Goal: Find specific page/section: Find specific page/section

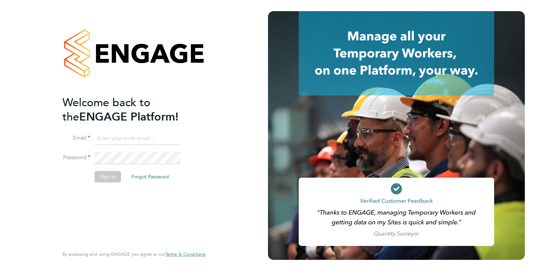
type input "[EMAIL_ADDRESS][PERSON_NAME][DOMAIN_NAME]"
click at [112, 193] on div "Welcome back to the ENGAGE Platform! Email emma.wells@randstad.co.uk Password S…" at bounding box center [130, 171] width 136 height 150
click at [114, 191] on div "Welcome back to the ENGAGE Platform! Email emma.wells@randstad.co.uk Password S…" at bounding box center [130, 171] width 136 height 150
click at [127, 140] on input "[EMAIL_ADDRESS][PERSON_NAME][DOMAIN_NAME]" at bounding box center [138, 139] width 86 height 13
click at [93, 204] on div "Welcome back to the ENGAGE Platform! Email emma.wells@randstad.co.uk Password S…" at bounding box center [130, 171] width 136 height 150
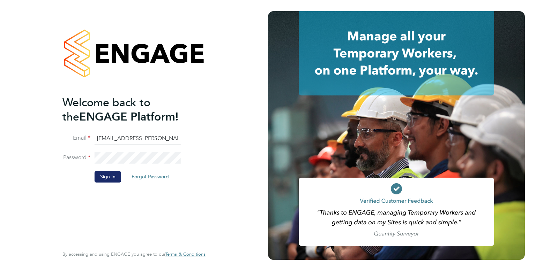
click at [107, 179] on button "Sign In" at bounding box center [108, 176] width 27 height 11
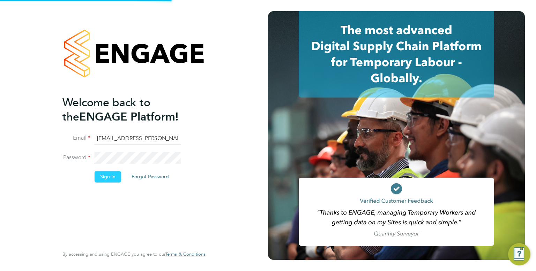
click at [107, 179] on button "Sign In" at bounding box center [108, 176] width 27 height 11
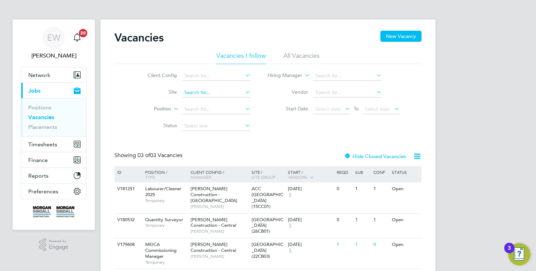
click at [204, 93] on input at bounding box center [216, 93] width 69 height 10
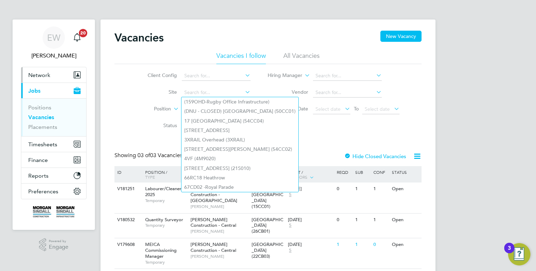
click at [45, 77] on span "Network" at bounding box center [39, 75] width 22 height 7
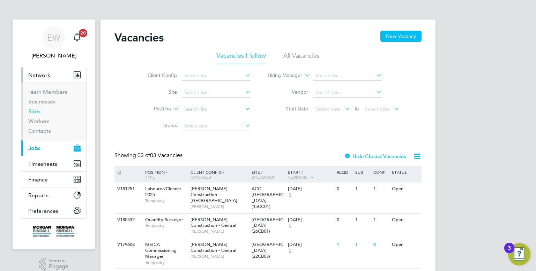
click at [38, 111] on link "Sites" at bounding box center [34, 111] width 12 height 7
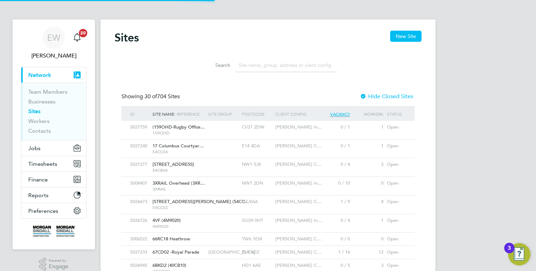
click at [266, 63] on input at bounding box center [286, 66] width 102 height 14
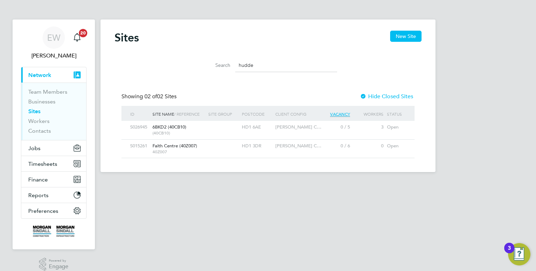
type input "hudde"
click at [67, 48] on link "EW Emma Wells" at bounding box center [54, 43] width 66 height 33
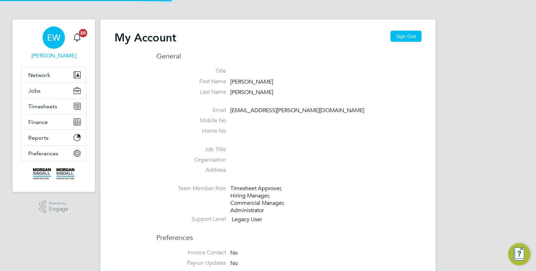
type input "[EMAIL_ADDRESS][PERSON_NAME][DOMAIN_NAME]"
click at [411, 35] on button "Sign Out" at bounding box center [405, 36] width 31 height 11
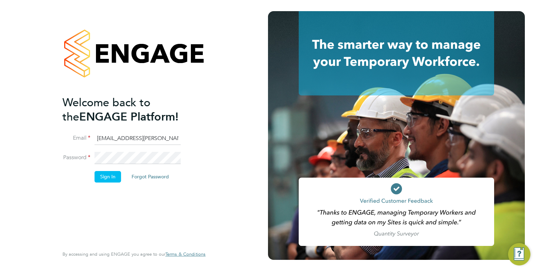
click at [141, 137] on input "emma.wells@randstad.co.uk" at bounding box center [138, 139] width 86 height 13
type input "[EMAIL_ADDRESS][DOMAIN_NAME]"
click at [111, 173] on button "Sign In" at bounding box center [108, 176] width 27 height 11
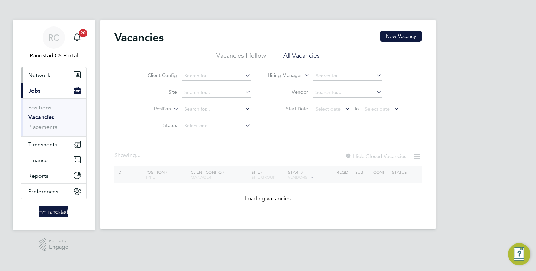
click at [43, 77] on span "Network" at bounding box center [39, 75] width 22 height 7
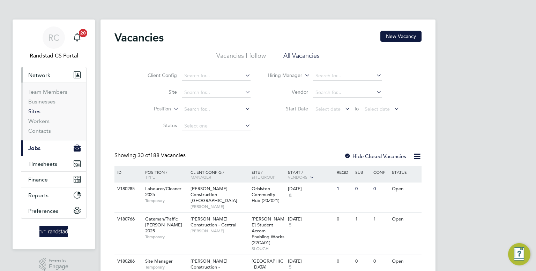
click at [39, 113] on link "Sites" at bounding box center [34, 111] width 12 height 7
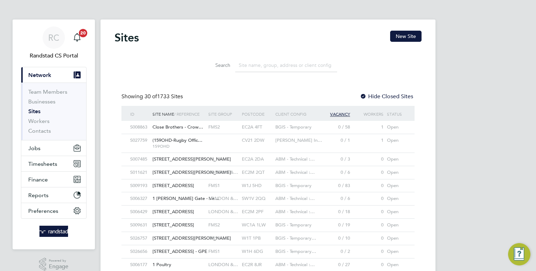
click at [269, 63] on input at bounding box center [286, 66] width 102 height 14
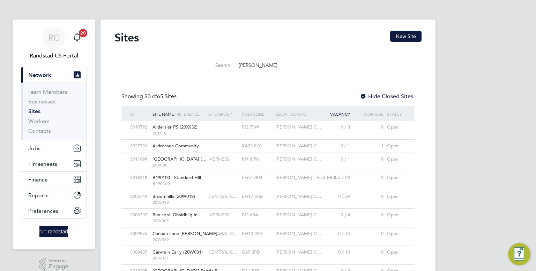
click at [266, 69] on input "scot" at bounding box center [286, 66] width 102 height 14
type input "s"
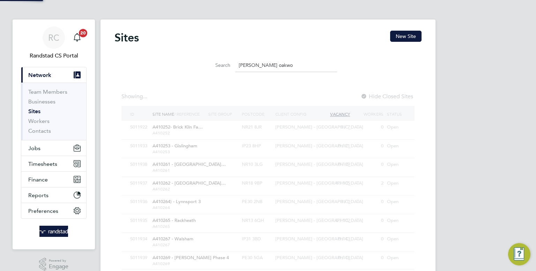
type input "lovell oakwoo"
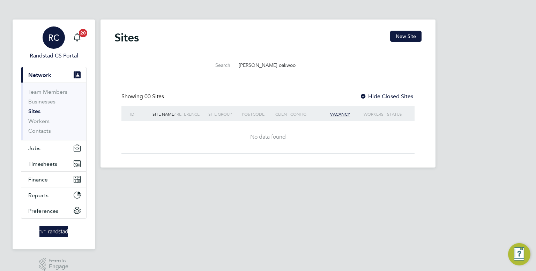
click at [43, 36] on div "RC" at bounding box center [54, 38] width 22 height 22
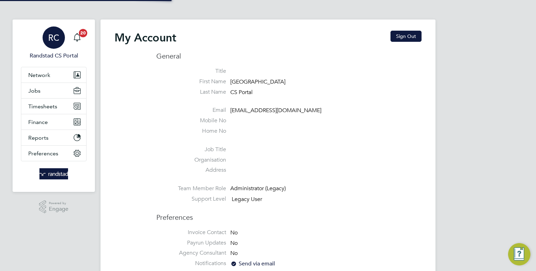
type input "emma.wells@randstad.co.uk"
click at [408, 34] on button "Sign Out" at bounding box center [405, 36] width 31 height 11
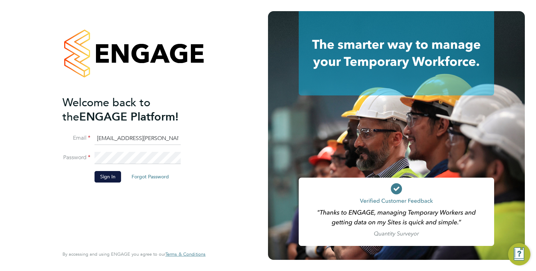
click at [139, 142] on input "emma.wells@randstad.co.uk" at bounding box center [138, 139] width 86 height 13
type input "Labourdeskmslv@randstadcpe.com"
click at [113, 176] on button "Sign In" at bounding box center [108, 176] width 27 height 11
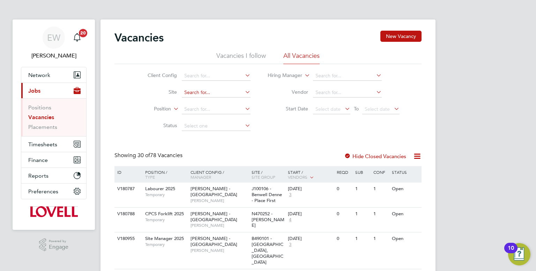
click at [204, 89] on input at bounding box center [216, 93] width 69 height 10
type input "oakwood"
click at [45, 76] on span "Network" at bounding box center [39, 75] width 22 height 7
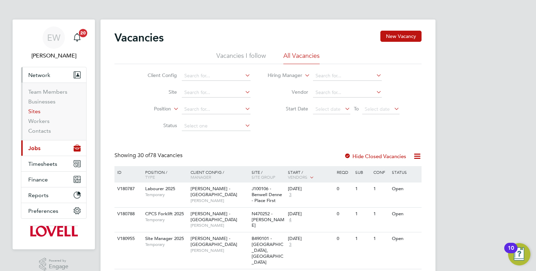
click at [39, 111] on link "Sites" at bounding box center [34, 111] width 12 height 7
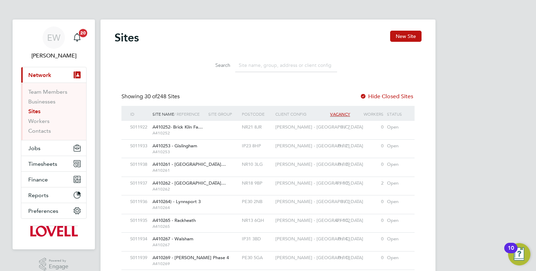
click at [298, 66] on input at bounding box center [286, 66] width 102 height 14
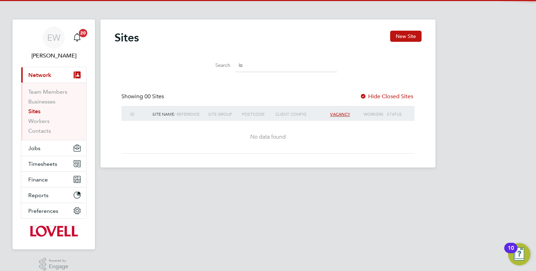
type input "l"
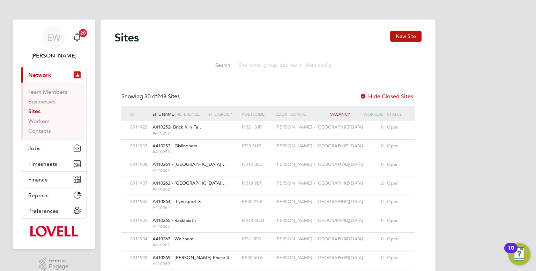
click at [374, 96] on label "Hide Closed Sites" at bounding box center [386, 96] width 53 height 7
click at [294, 69] on input at bounding box center [286, 66] width 102 height 14
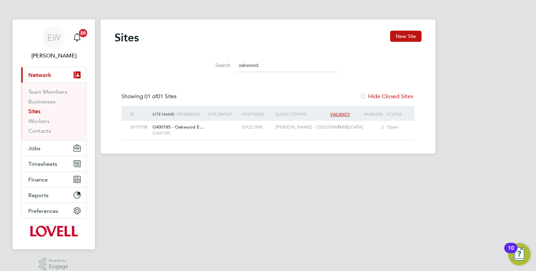
type input "oakwood"
